Goal: Task Accomplishment & Management: Manage account settings

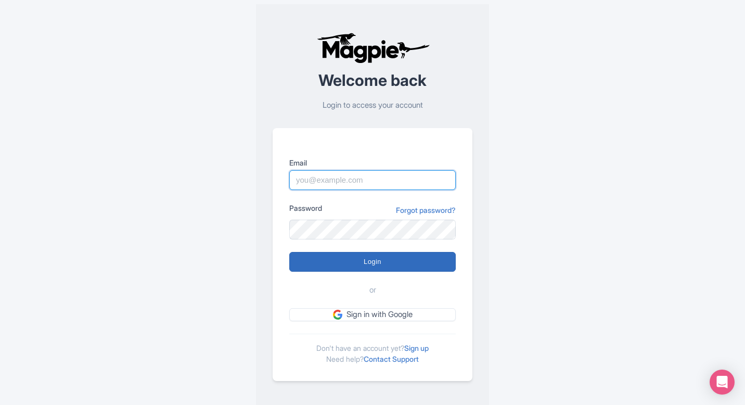
type input "pelin@most-amazing-places.com"
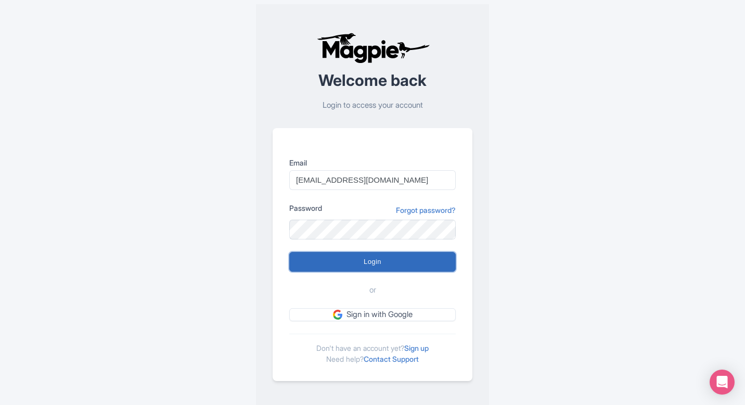
click at [374, 257] on input "Login" at bounding box center [372, 262] width 167 height 20
type input "Logging in..."
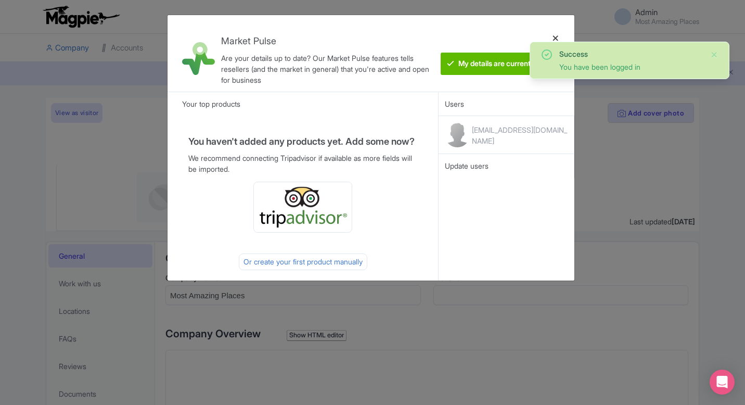
click at [557, 36] on div at bounding box center [555, 53] width 25 height 60
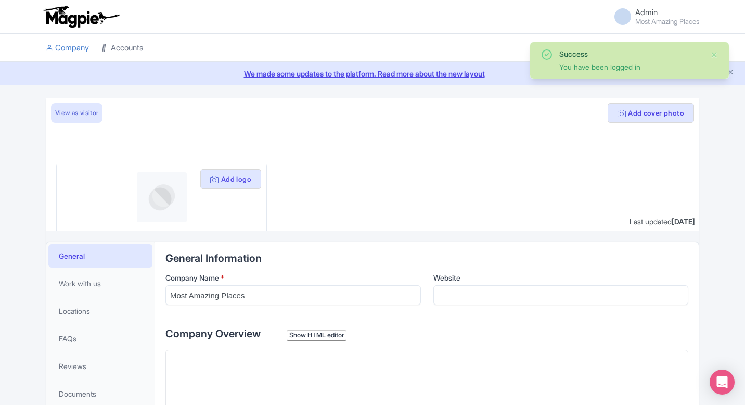
click at [132, 43] on link "Accounts" at bounding box center [122, 48] width 42 height 29
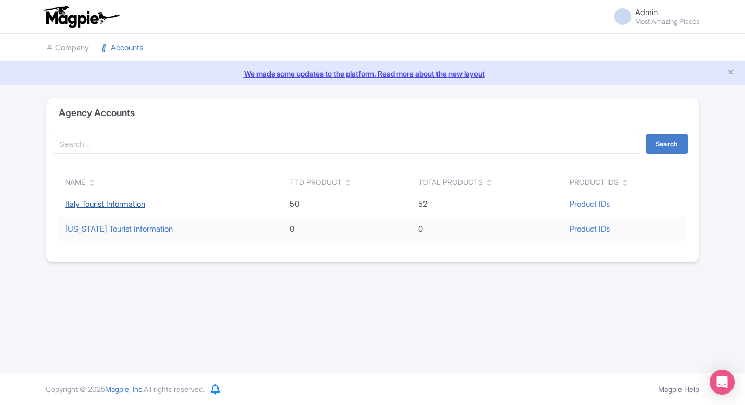
click at [104, 201] on link "Italy Tourist Information" at bounding box center [105, 204] width 80 height 10
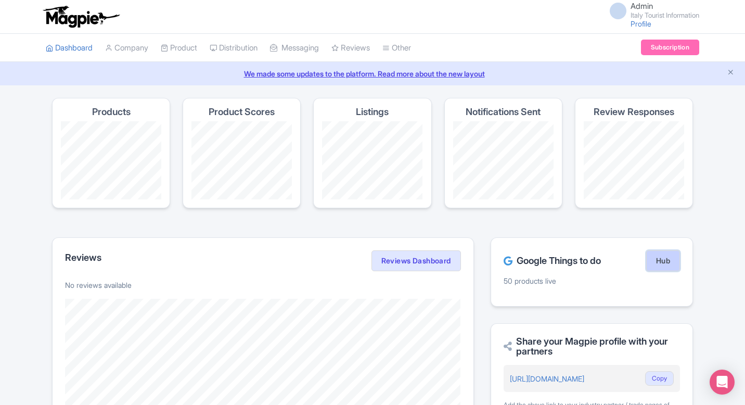
click at [662, 264] on link "Hub" at bounding box center [663, 260] width 34 height 21
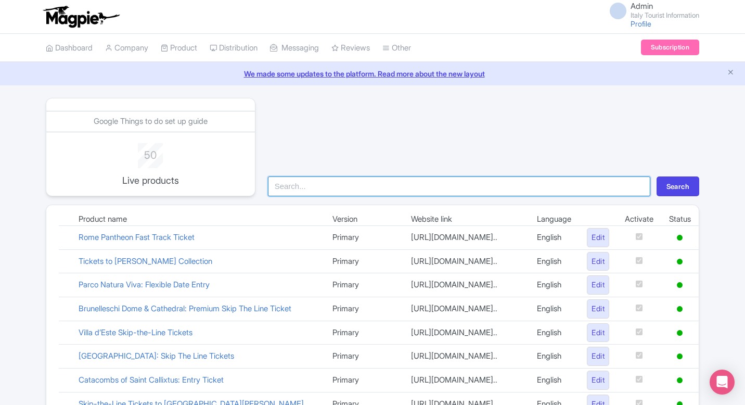
click at [350, 186] on input "search" at bounding box center [459, 186] width 382 height 20
type input "pompei"
click at [657, 176] on button "Search" at bounding box center [678, 186] width 43 height 20
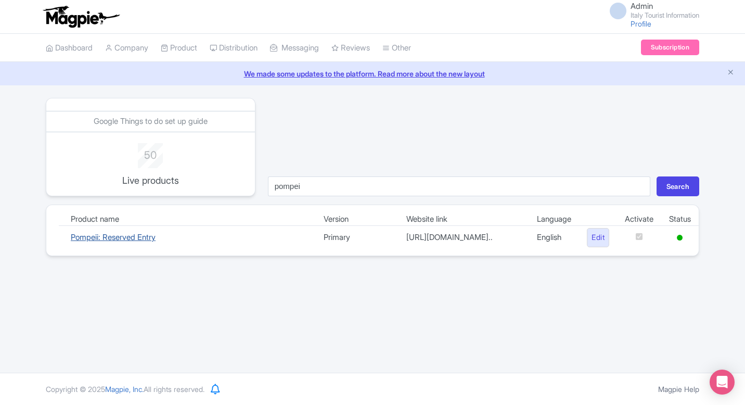
click at [108, 242] on link "Pompeii: Reserved Entry" at bounding box center [113, 237] width 85 height 10
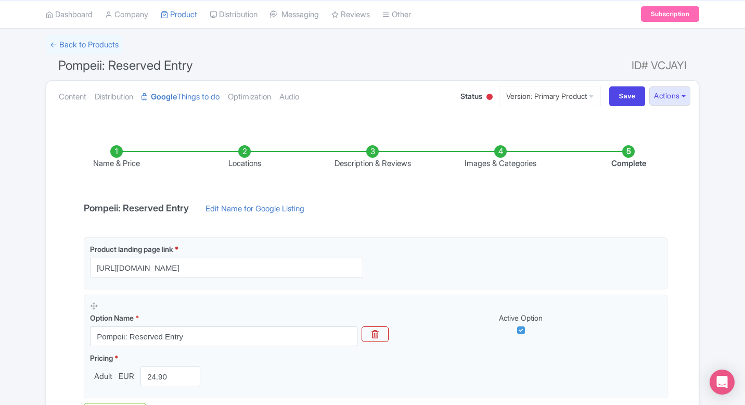
scroll to position [61, 0]
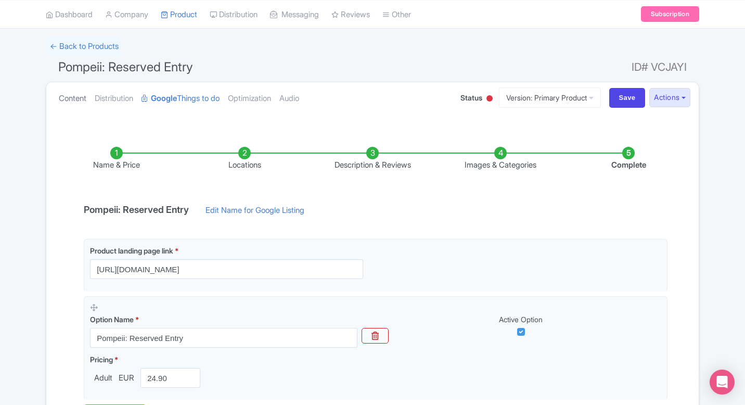
click at [71, 98] on link "Content" at bounding box center [73, 98] width 28 height 33
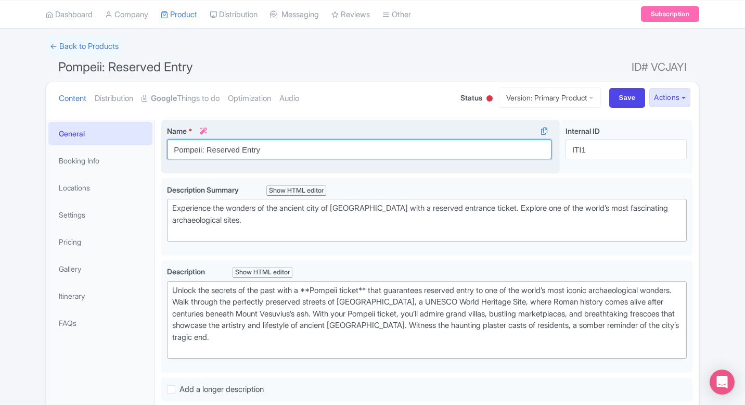
click at [274, 149] on input "Pompeii: Reserved Entry" at bounding box center [359, 149] width 385 height 20
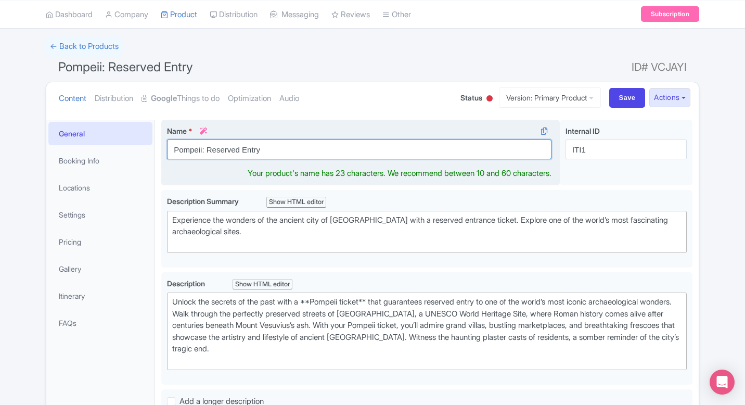
click at [274, 149] on input "Pompeii: Reserved Entry" at bounding box center [359, 149] width 385 height 20
paste input "Entry Tickets"
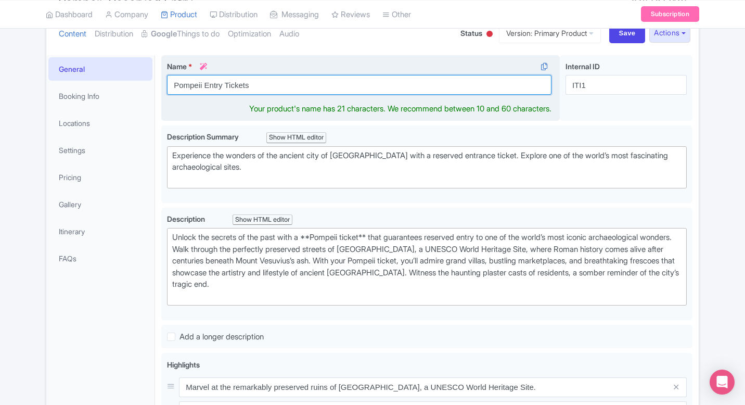
scroll to position [133, 0]
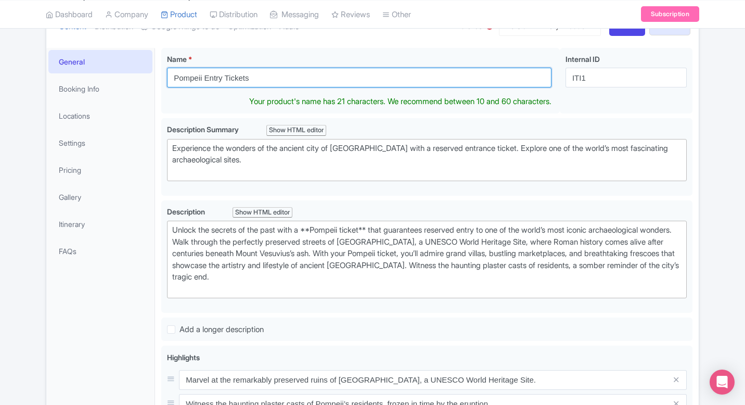
type input "Pompeii Entry Tickets"
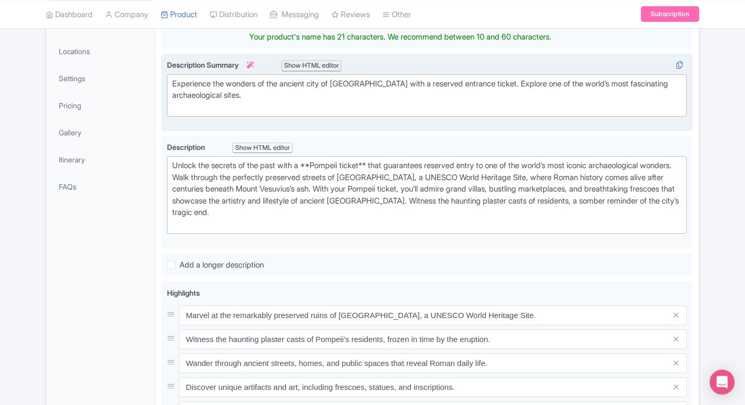
scroll to position [193, 0]
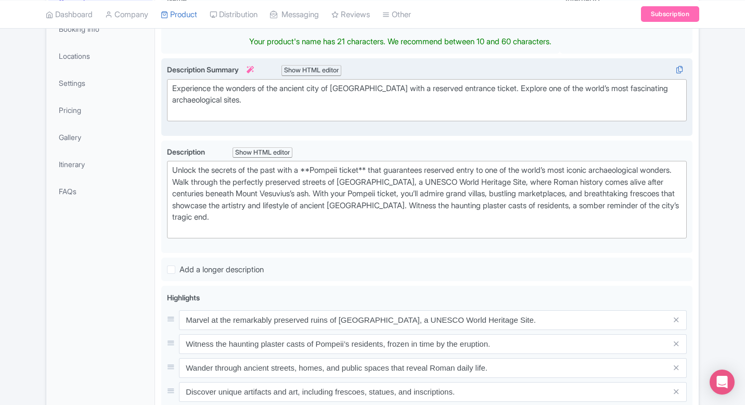
click at [423, 87] on div "Experience the wonders of the ancient city of Pompeii with a reserved entrance …" at bounding box center [426, 100] width 509 height 35
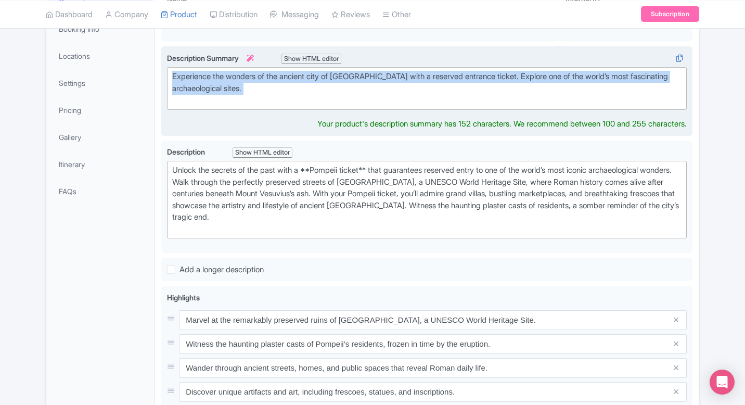
click at [423, 87] on div "Experience the wonders of the ancient city of Pompeii with a reserved entrance …" at bounding box center [426, 88] width 509 height 35
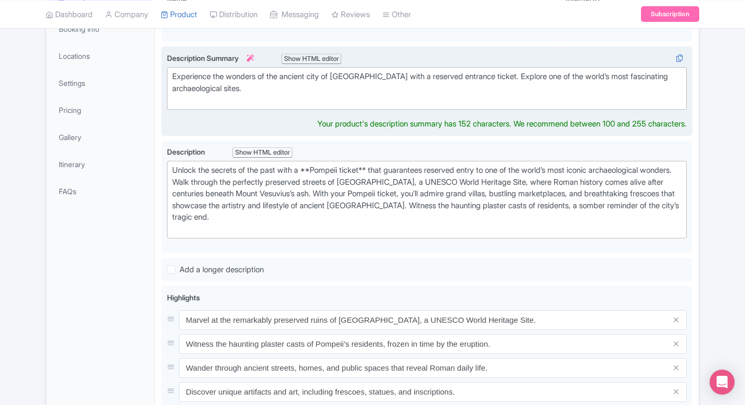
click at [412, 81] on div "Experience the wonders of the ancient city of Pompeii with a reserved entrance …" at bounding box center [426, 88] width 509 height 35
type trix-editor "<div>Experience the wonders of the ancient city of Pompeii with your entrance t…"
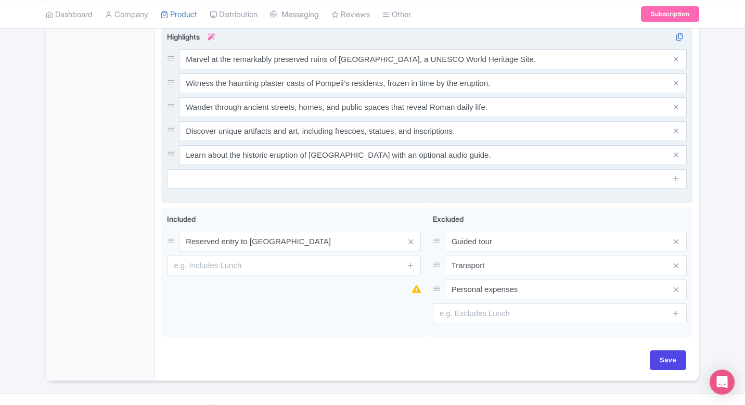
scroll to position [450, 0]
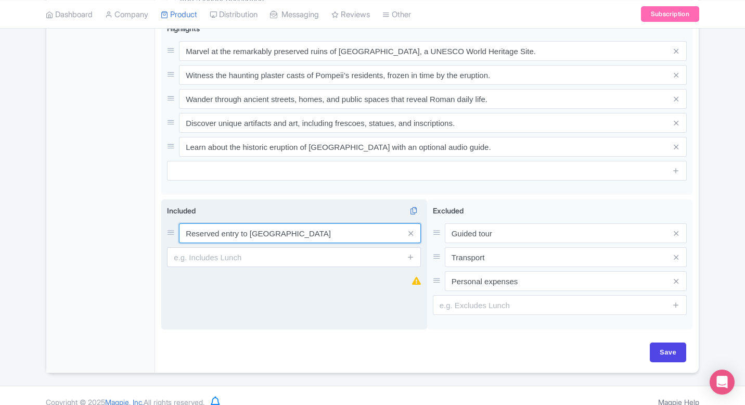
drag, startPoint x: 226, startPoint y: 246, endPoint x: 176, endPoint y: 239, distance: 51.0
click at [176, 239] on div "Reserved entry to Pompeii" at bounding box center [294, 233] width 254 height 20
drag, startPoint x: 224, startPoint y: 232, endPoint x: 174, endPoint y: 231, distance: 50.0
click at [174, 231] on div "Reserved entry to Pompeii" at bounding box center [294, 233] width 254 height 20
type input "Entry to [GEOGRAPHIC_DATA]"
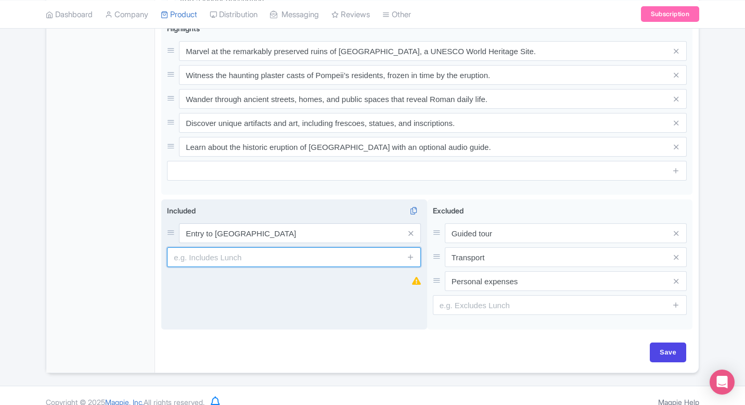
click at [225, 257] on input "text" at bounding box center [294, 257] width 254 height 20
paste input "Skip-the-line entry to Pompeii (as per option selected)"
drag, startPoint x: 282, startPoint y: 256, endPoint x: 326, endPoint y: 259, distance: 44.3
click at [326, 259] on input "Skip-the-line entry to Pompeii (as per option selected)" at bounding box center [294, 257] width 254 height 20
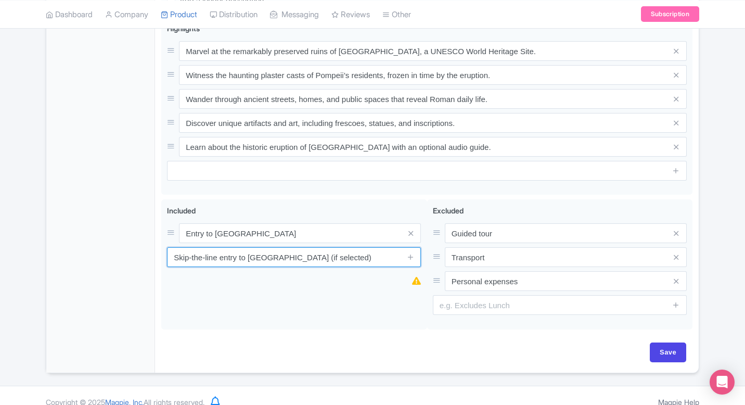
drag, startPoint x: 339, startPoint y: 258, endPoint x: 129, endPoint y: 257, distance: 210.8
click at [129, 257] on div "General Booking Info Locations Settings Pricing Gallery Itinerary FAQs Pompeii:…" at bounding box center [372, 49] width 653 height 648
type input "Skip-the-line entry to [GEOGRAPHIC_DATA] (if selected)"
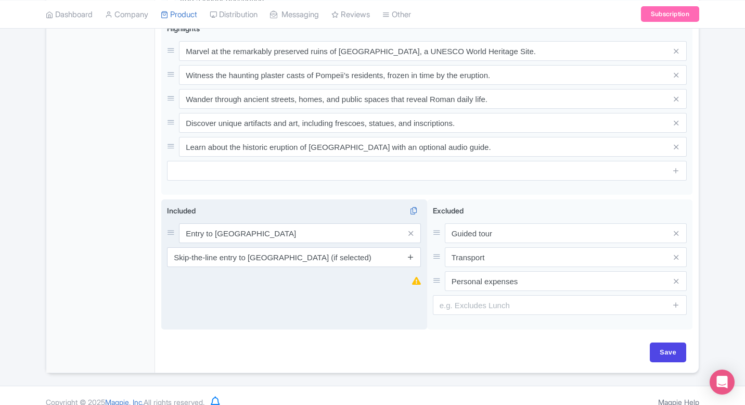
click at [410, 258] on icon at bounding box center [411, 257] width 8 height 8
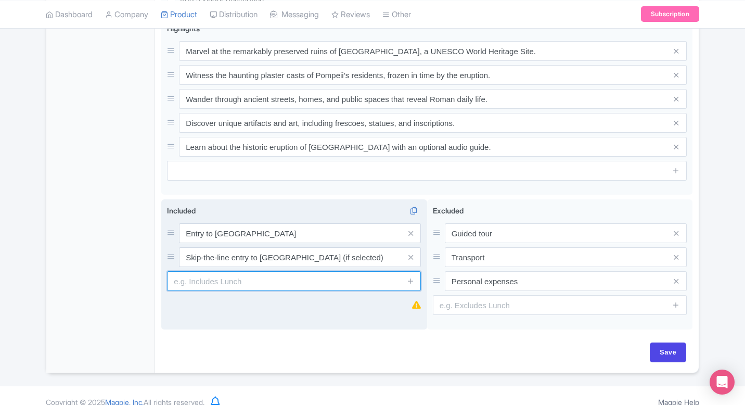
click at [260, 287] on input "text" at bounding box center [294, 281] width 254 height 20
paste input "Entry to Villa of Mysteries, Villa of Diomedes, and [PERSON_NAME] in [GEOGRAPHI…"
click at [386, 283] on input "Entry to Villa of Mysteries, Villa of Diomedes, and [PERSON_NAME] in [GEOGRAPHI…" at bounding box center [294, 281] width 254 height 20
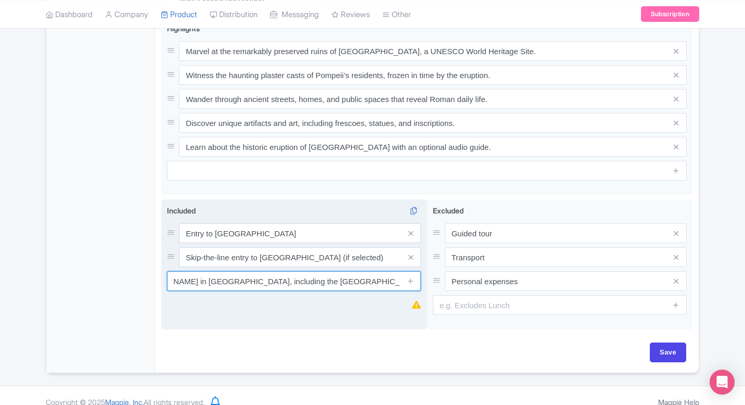
click at [386, 283] on input "Entry to Villa of Mysteries, Villa of Diomedes, and [PERSON_NAME] in [GEOGRAPHI…" at bounding box center [294, 281] width 254 height 20
type input "Entry to Villa of Mysteries, Villa of Diomedes, and [PERSON_NAME] in [GEOGRAPHI…"
click at [411, 280] on icon at bounding box center [411, 281] width 8 height 8
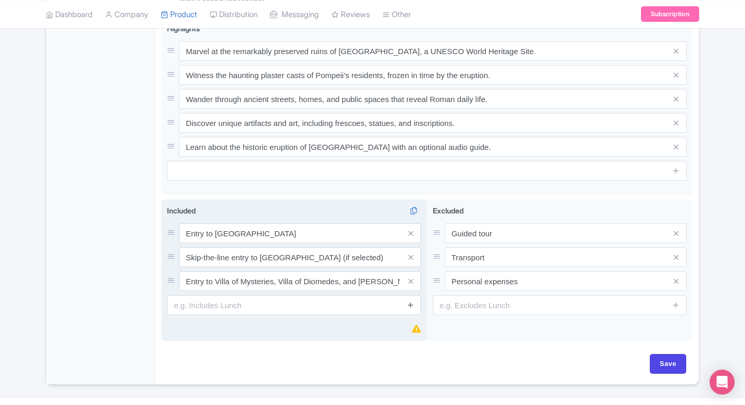
scroll to position [0, 0]
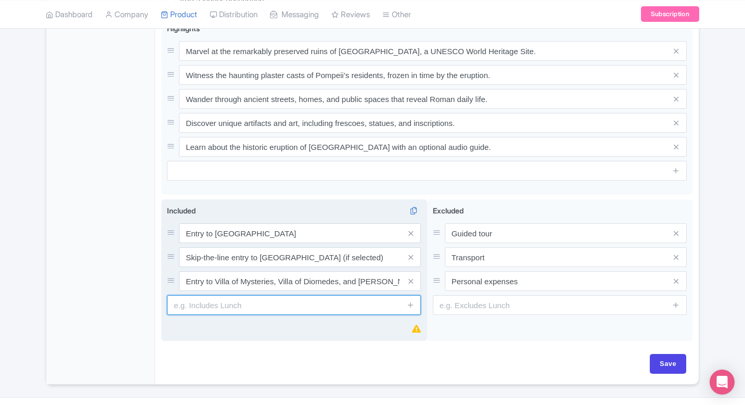
click at [238, 305] on input "text" at bounding box center [294, 305] width 254 height 20
paste input "Physical audio guide in 13 languages: Italian, English, French, Spanish, German…"
click at [363, 305] on input "Physical audio guide in 13 languages: Italian, English, French, Spanish, German…" at bounding box center [294, 305] width 254 height 20
click at [369, 305] on input "Physical audio guide in 13 languages: Italian, English, French, Spanish, German…" at bounding box center [294, 305] width 254 height 20
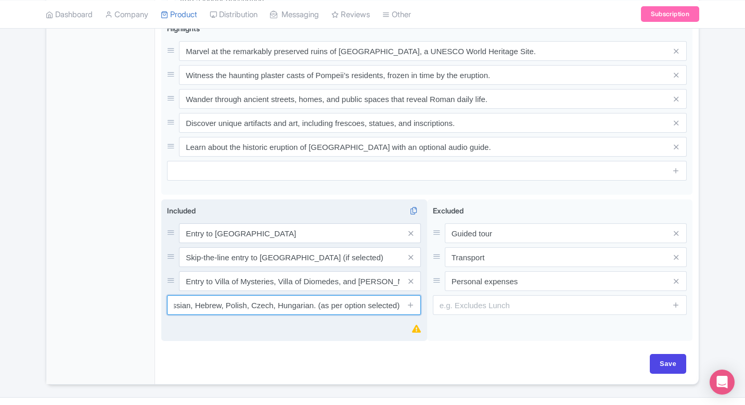
drag, startPoint x: 364, startPoint y: 306, endPoint x: 321, endPoint y: 305, distance: 43.2
click at [321, 305] on input "Physical audio guide in 13 languages: Italian, English, French, Spanish, German…" at bounding box center [294, 305] width 254 height 20
click at [313, 304] on input "Physical audio guide in 13 languages: Italian, English, French, Spanish, German…" at bounding box center [294, 305] width 254 height 20
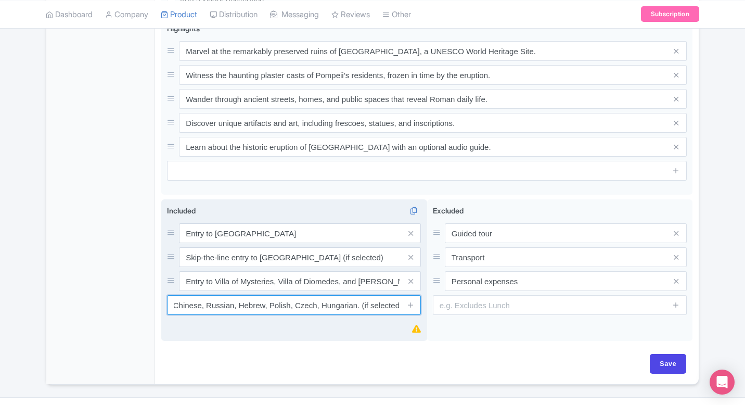
click at [313, 304] on input "Physical audio guide in 13 languages: Italian, English, French, Spanish, German…" at bounding box center [294, 305] width 254 height 20
click at [362, 304] on input "Physical audio guide in 13 languages: Italian, English, French, Spanish, German…" at bounding box center [294, 305] width 254 height 20
click at [309, 310] on input "Physical audio guide in 13 languages: Italian, English, French, Spanish, German…" at bounding box center [294, 305] width 254 height 20
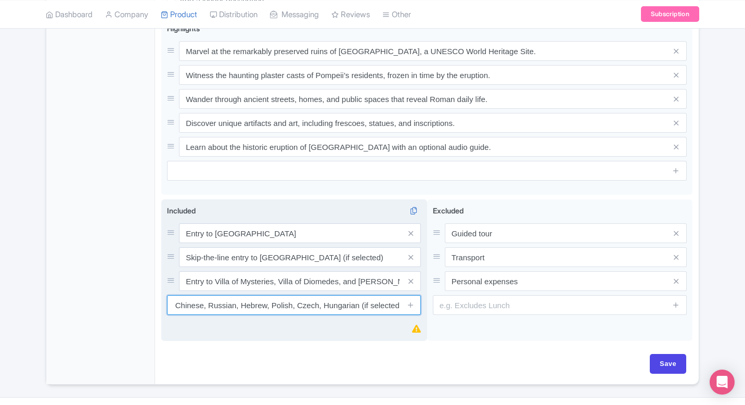
click at [309, 310] on input "Physical audio guide in 13 languages: Italian, English, French, Spanish, German…" at bounding box center [294, 305] width 254 height 20
type input "Physical audio guide in 13 languages: Italian, English, French, Spanish, German…"
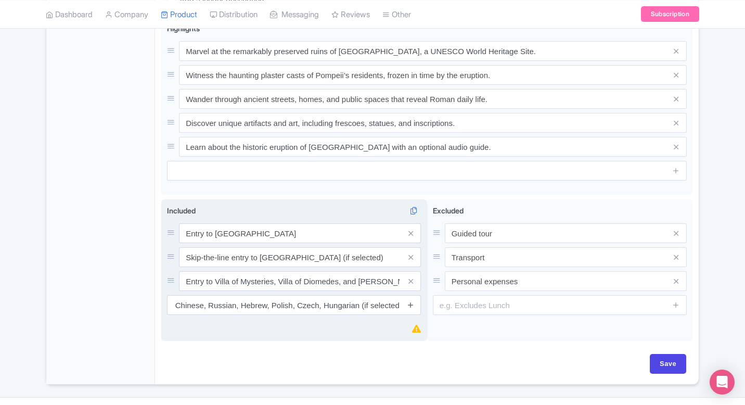
click at [409, 303] on icon at bounding box center [411, 305] width 8 height 8
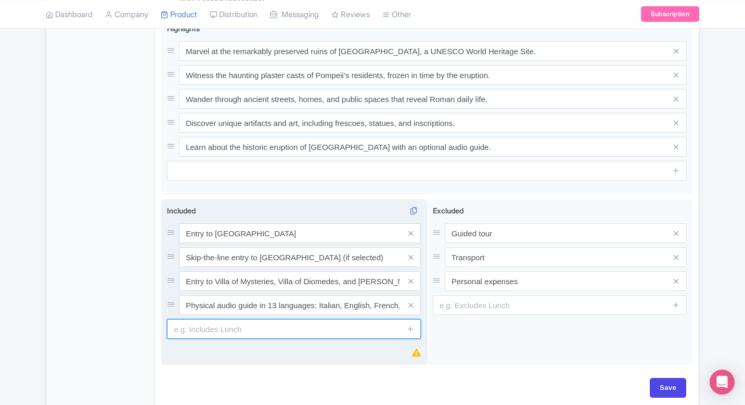
click at [243, 324] on input "text" at bounding box center [294, 329] width 254 height 20
paste input "Digital audio guide in Italian, English, French, Spanish, and German (as per op…"
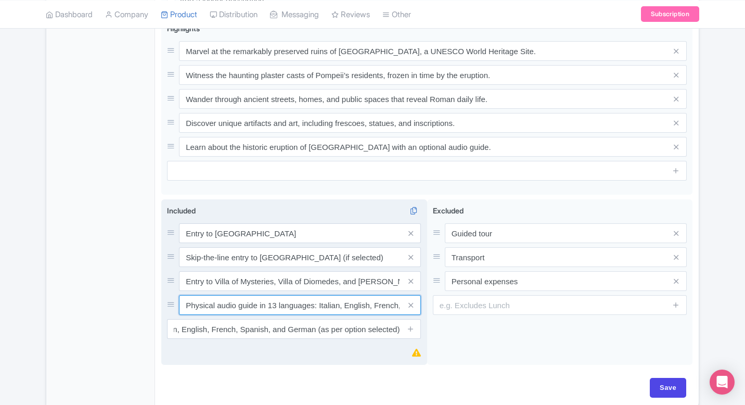
click at [320, 306] on input "Physical audio guide in 13 languages: Italian, English, French, Spanish, German…" at bounding box center [300, 305] width 242 height 20
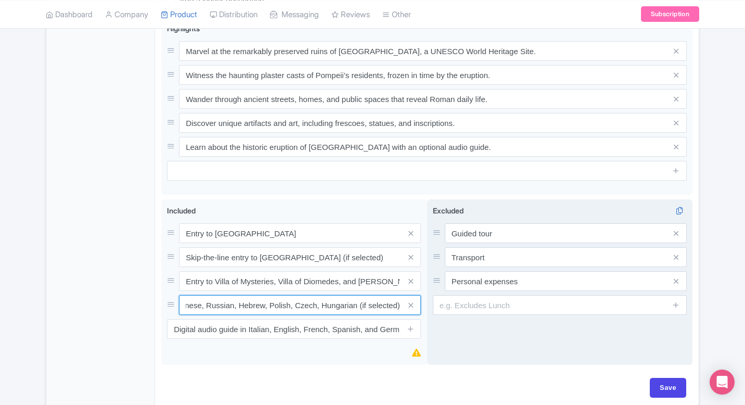
drag, startPoint x: 360, startPoint y: 303, endPoint x: 436, endPoint y: 303, distance: 75.5
click at [436, 303] on div "Reserved entry to Pompeii Included i Entry to Pompeii Skip-the-line entry to Po…" at bounding box center [426, 284] width 531 height 170
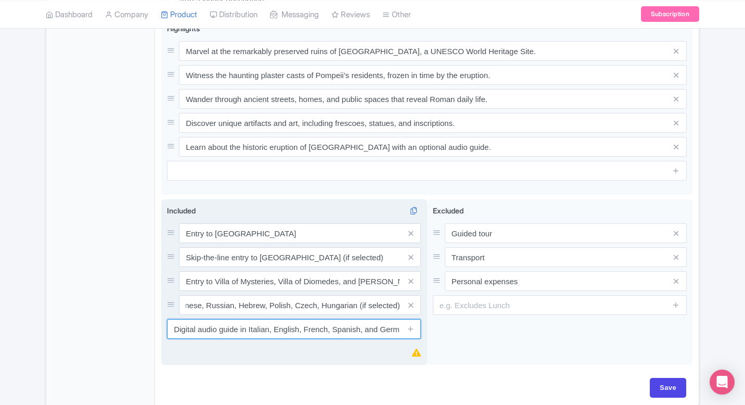
click at [331, 331] on input "Digital audio guide in Italian, English, French, Spanish, and German (as per op…" at bounding box center [294, 329] width 254 height 20
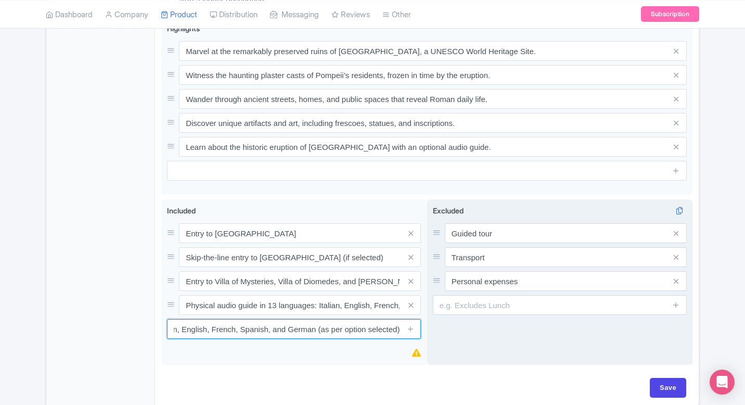
drag, startPoint x: 316, startPoint y: 328, endPoint x: 490, endPoint y: 328, distance: 173.8
click at [491, 328] on div "Reserved entry to Pompeii Included i Entry to Pompeii Skip-the-line entry to Po…" at bounding box center [426, 284] width 531 height 170
paste input "(if selected)"
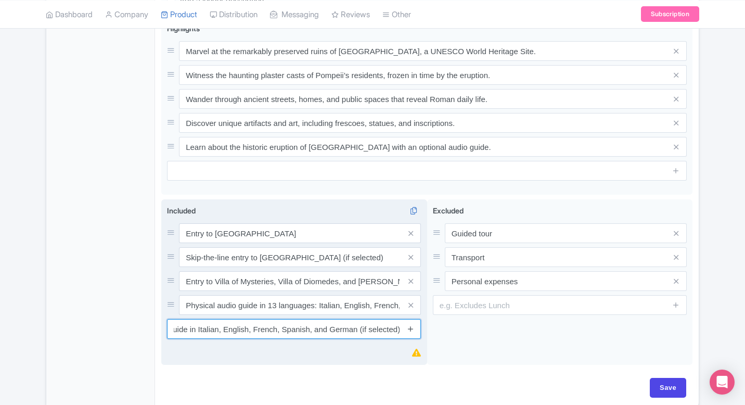
type input "Digital audio guide in Italian, English, French, Spanish, and German (if select…"
click at [411, 327] on icon at bounding box center [411, 329] width 8 height 8
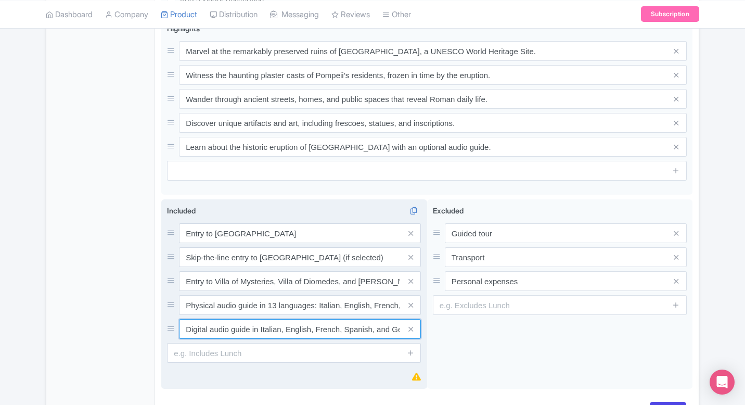
click at [310, 331] on input "Digital audio guide in Italian, English, French, Spanish, and German (if select…" at bounding box center [300, 329] width 242 height 20
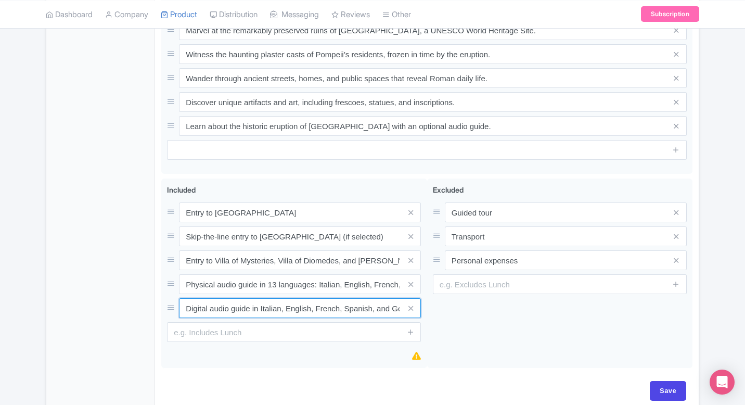
scroll to position [522, 0]
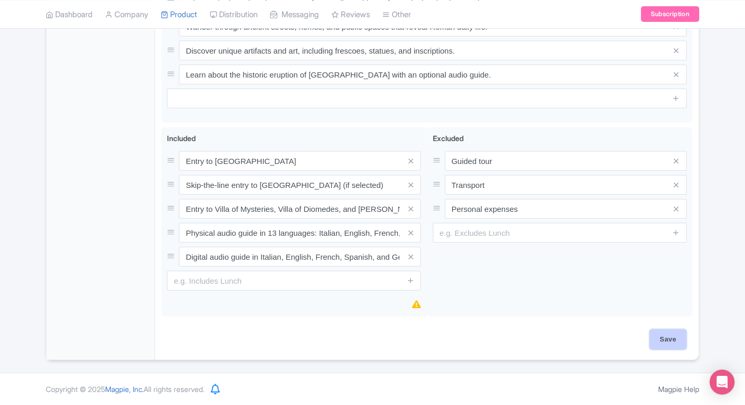
click at [666, 333] on input "Save" at bounding box center [668, 339] width 36 height 20
type input "Saving..."
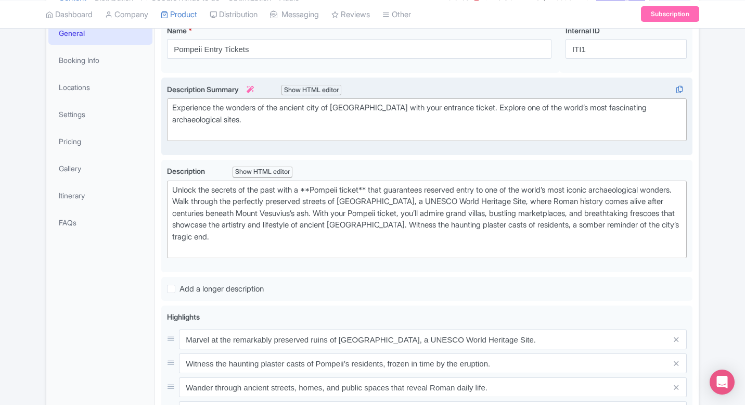
scroll to position [106, 0]
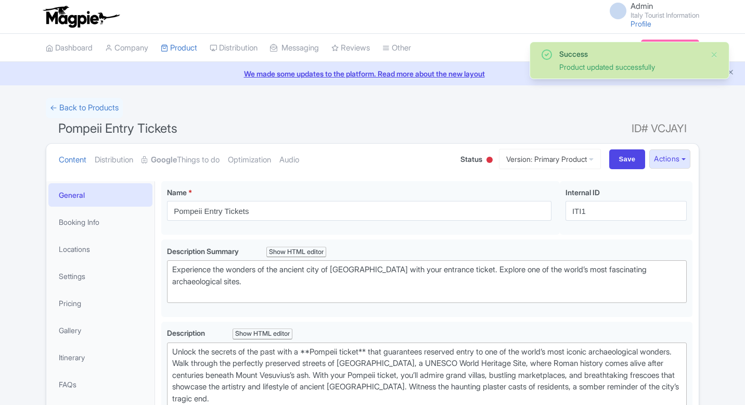
scroll to position [9, 0]
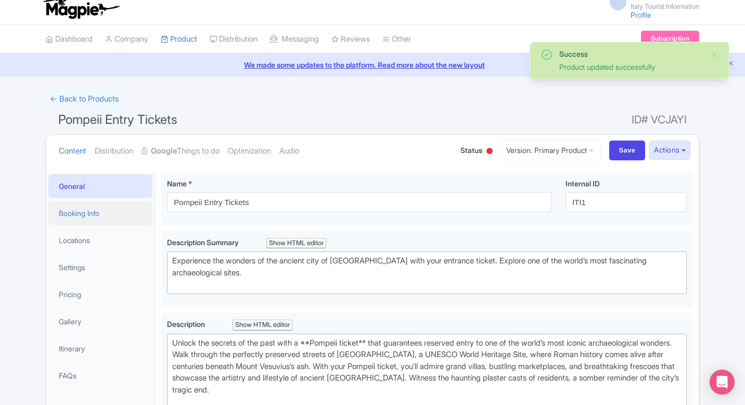
click at [97, 209] on link "Booking Info" at bounding box center [100, 212] width 104 height 23
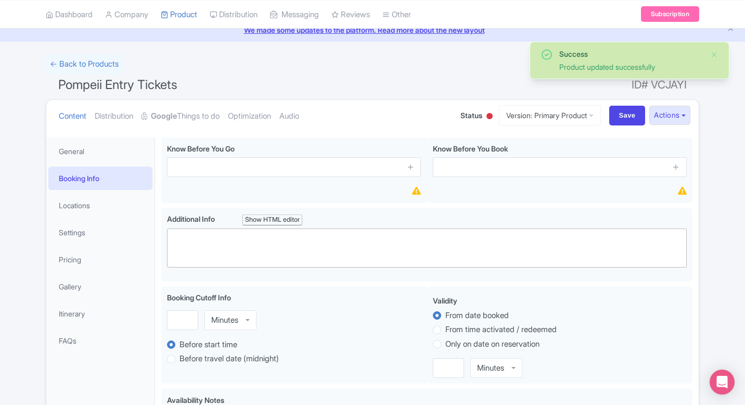
scroll to position [39, 0]
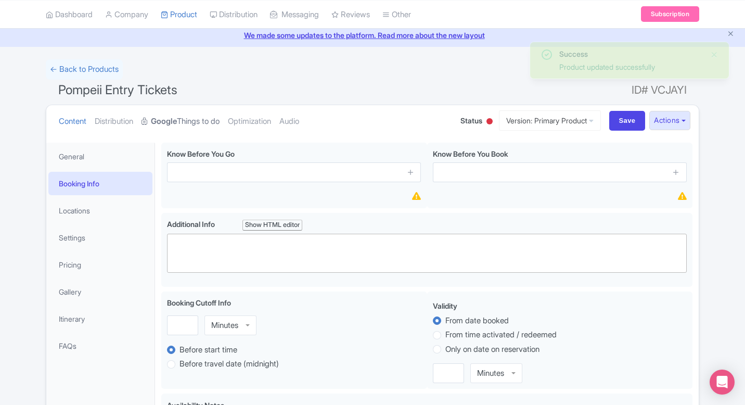
click at [202, 120] on link "Google Things to do" at bounding box center [181, 121] width 78 height 33
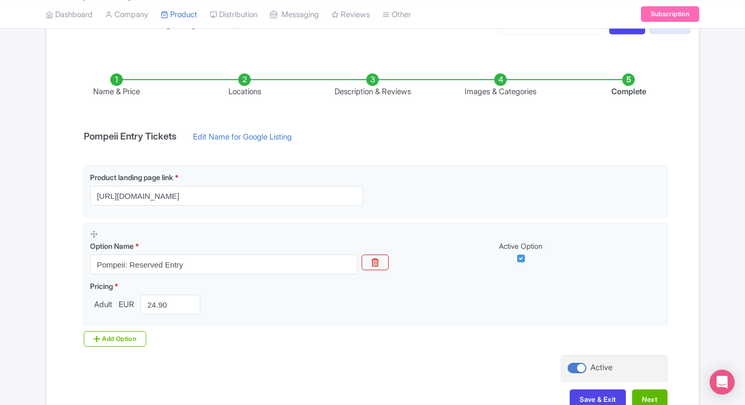
scroll to position [144, 0]
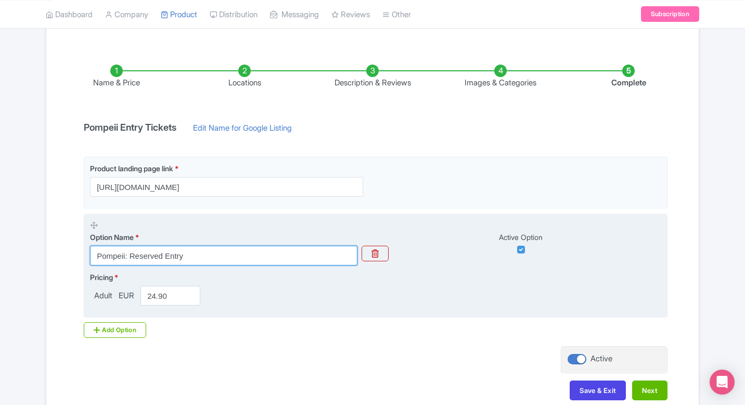
click at [151, 259] on input "Pompeii: Reserved Entry" at bounding box center [223, 256] width 267 height 20
drag, startPoint x: 191, startPoint y: 256, endPoint x: 126, endPoint y: 254, distance: 64.5
click at [126, 254] on input "Pompeii: Reserved Entry" at bounding box center [223, 256] width 267 height 20
click at [144, 255] on input "Pompeii: Reserved Entry" at bounding box center [223, 256] width 267 height 20
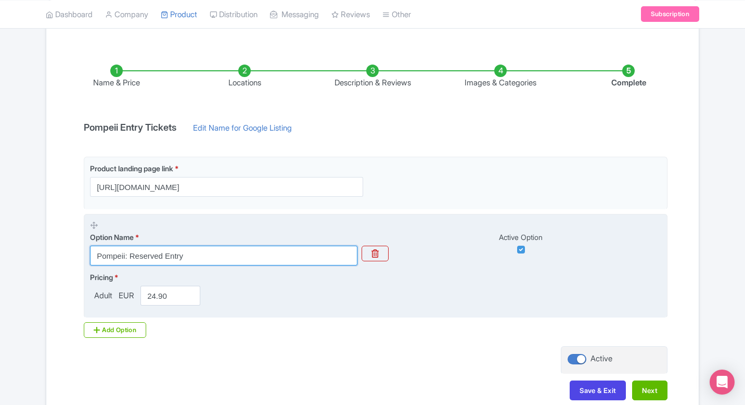
click at [144, 255] on input "Pompeii: Reserved Entry" at bounding box center [223, 256] width 267 height 20
click at [182, 254] on input "Pompeii Entry" at bounding box center [223, 256] width 267 height 20
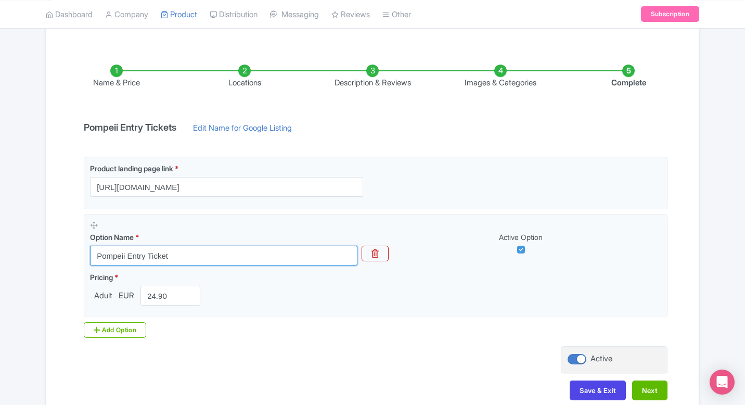
type input "Pompeii Entry Ticket"
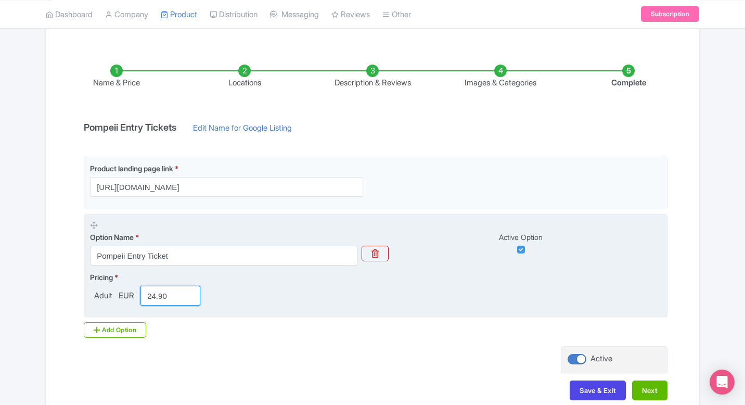
click at [155, 297] on input "24.90" at bounding box center [171, 296] width 60 height 20
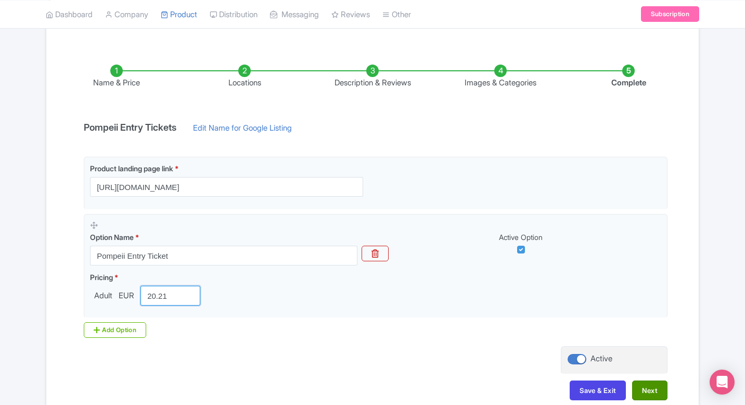
type input "20.21"
click at [664, 390] on button "Next" at bounding box center [649, 390] width 35 height 20
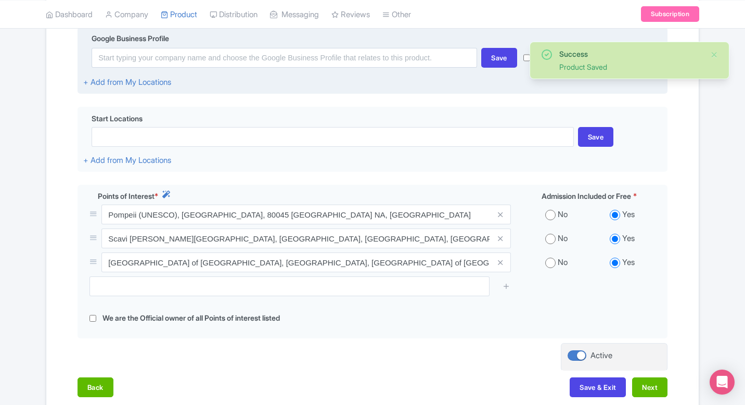
scroll to position [270, 0]
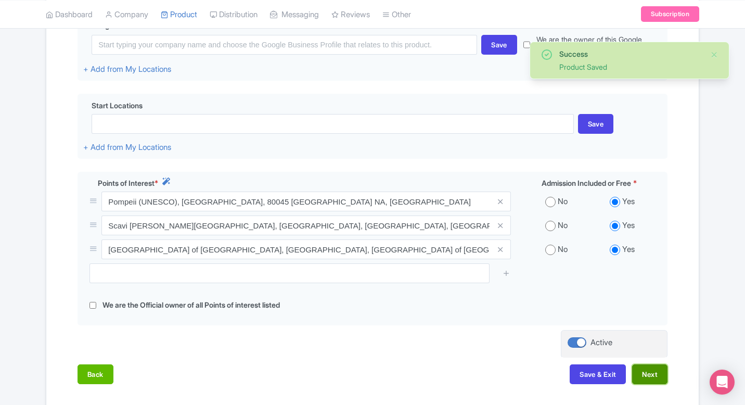
click at [652, 373] on button "Next" at bounding box center [649, 374] width 35 height 20
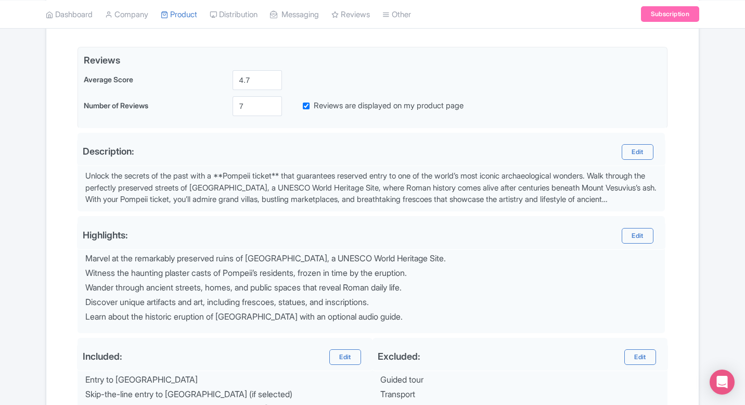
scroll to position [185, 0]
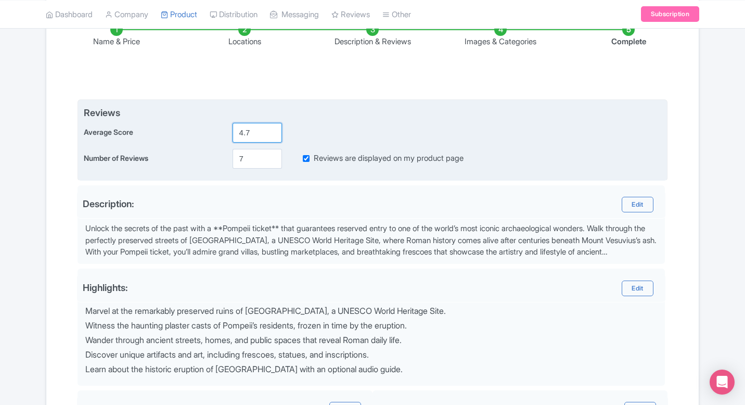
click at [255, 135] on input "4.7" at bounding box center [257, 133] width 49 height 20
type input "4.5"
drag, startPoint x: 249, startPoint y: 155, endPoint x: 228, endPoint y: 155, distance: 20.3
click at [228, 155] on div "7" at bounding box center [257, 159] width 58 height 20
paste input "number"
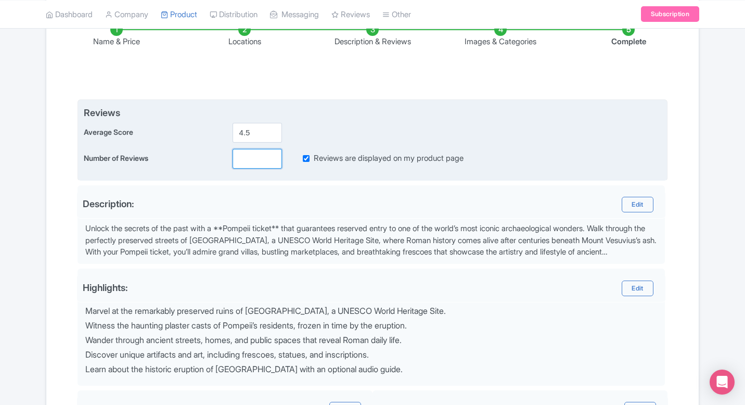
click at [253, 155] on input "number" at bounding box center [257, 159] width 49 height 20
type input "28025"
click at [250, 130] on input "4.5" at bounding box center [257, 133] width 49 height 20
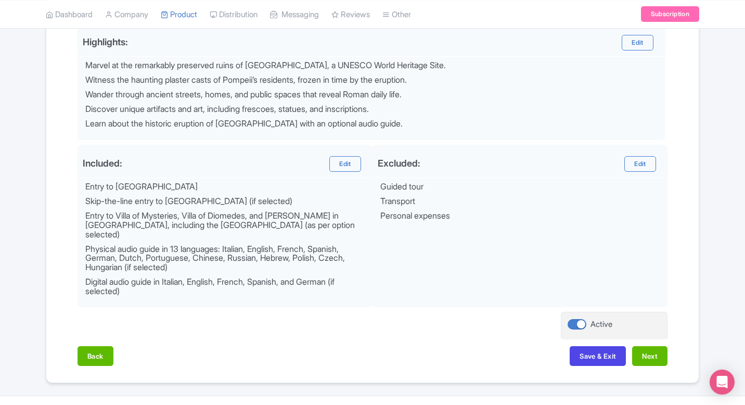
scroll to position [444, 0]
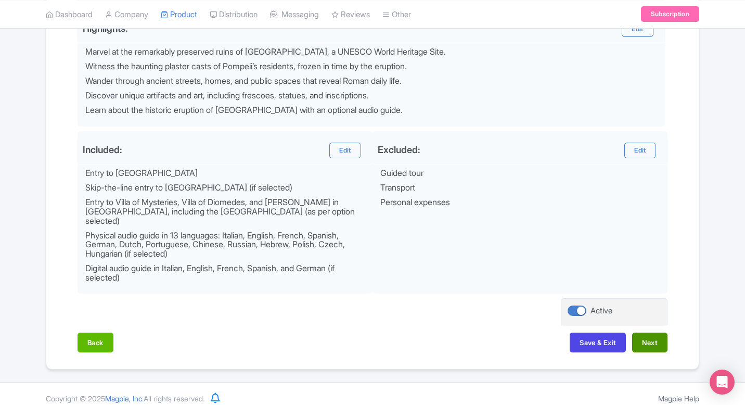
type input "4.4"
click at [652, 337] on button "Next" at bounding box center [649, 343] width 35 height 20
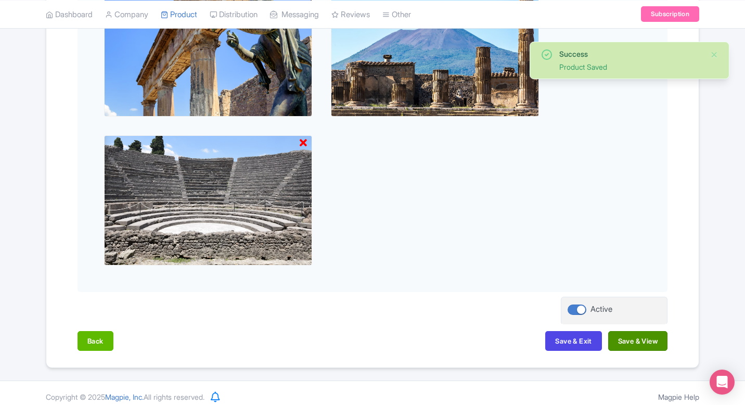
scroll to position [500, 0]
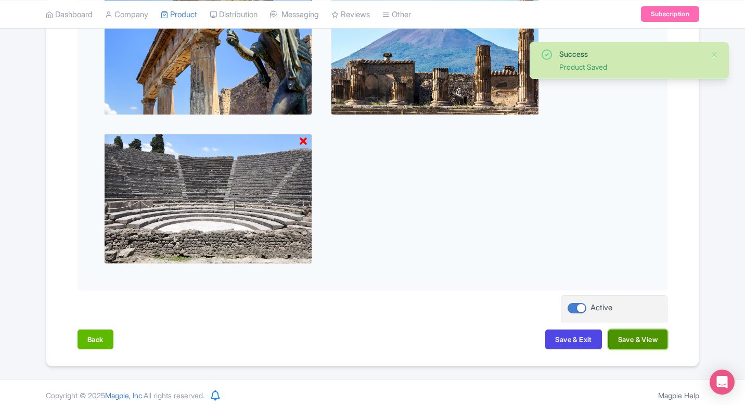
click at [633, 340] on button "Save & View" at bounding box center [637, 339] width 59 height 20
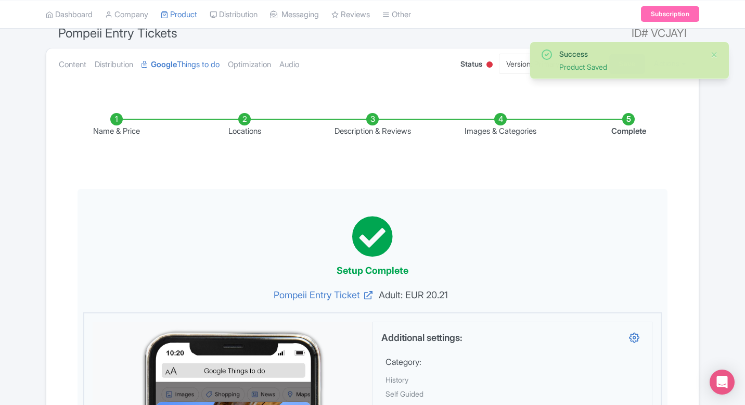
scroll to position [0, 0]
